Goal: Navigation & Orientation: Find specific page/section

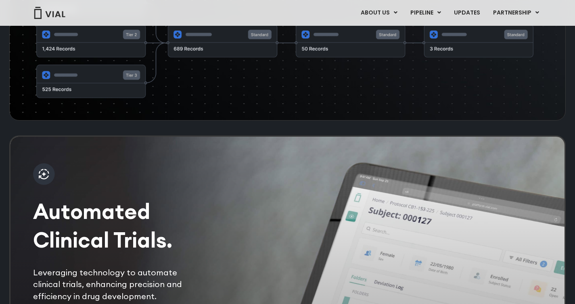
scroll to position [1581, 0]
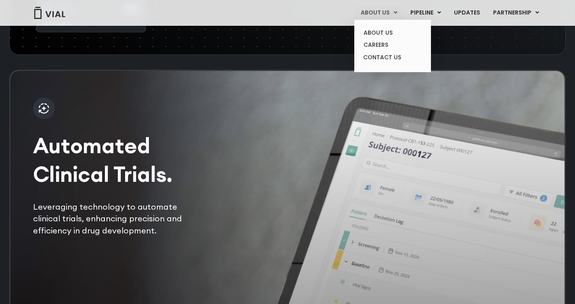
click at [376, 16] on link "ABOUT US" at bounding box center [378, 13] width 49 height 14
click at [378, 31] on link "ABOUT US" at bounding box center [392, 33] width 71 height 12
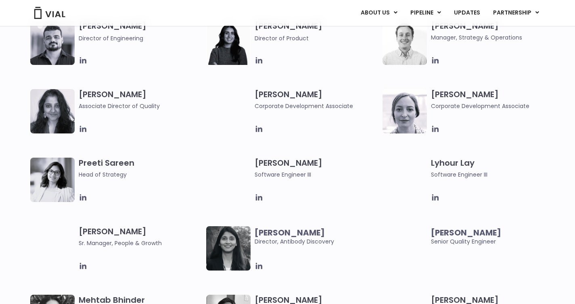
scroll to position [1088, 0]
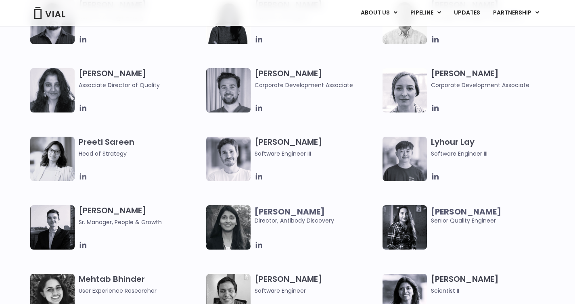
click at [85, 175] on icon at bounding box center [82, 176] width 6 height 6
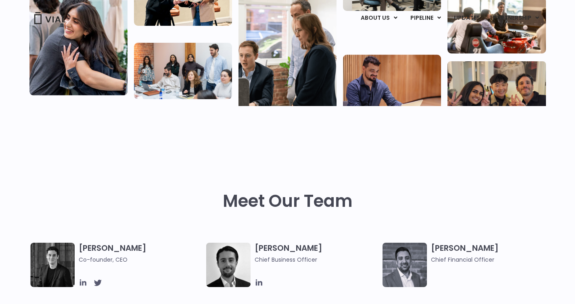
scroll to position [0, 0]
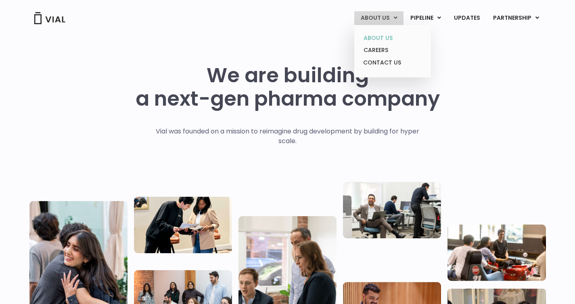
click at [379, 39] on link "ABOUT US" at bounding box center [392, 38] width 71 height 12
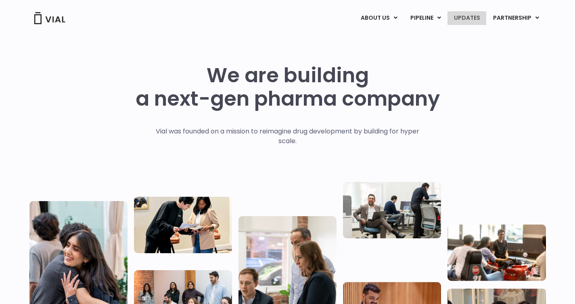
click at [462, 18] on link "UPDATES" at bounding box center [466, 18] width 39 height 14
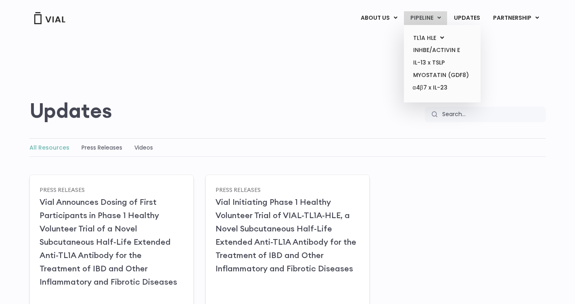
click at [435, 20] on link "PIPELINE" at bounding box center [425, 18] width 43 height 14
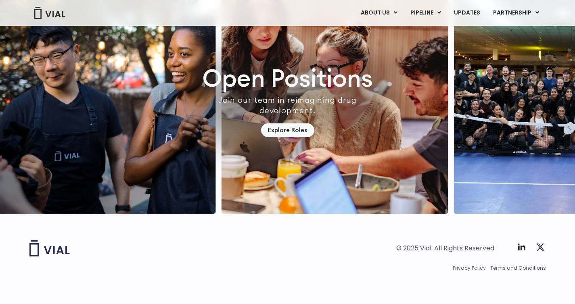
scroll to position [2347, 0]
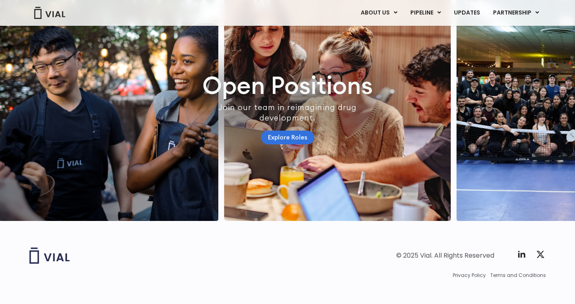
click at [292, 145] on link "Explore Roles" at bounding box center [287, 138] width 53 height 14
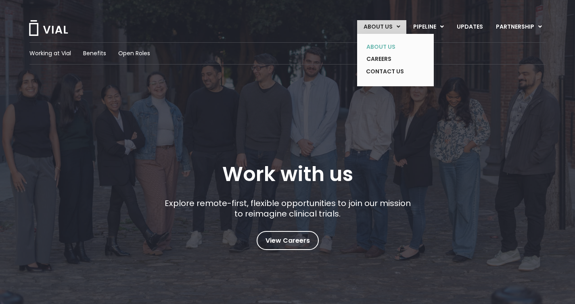
click at [383, 46] on link "ABOUT US" at bounding box center [389, 47] width 59 height 12
